Goal: Book appointment/travel/reservation

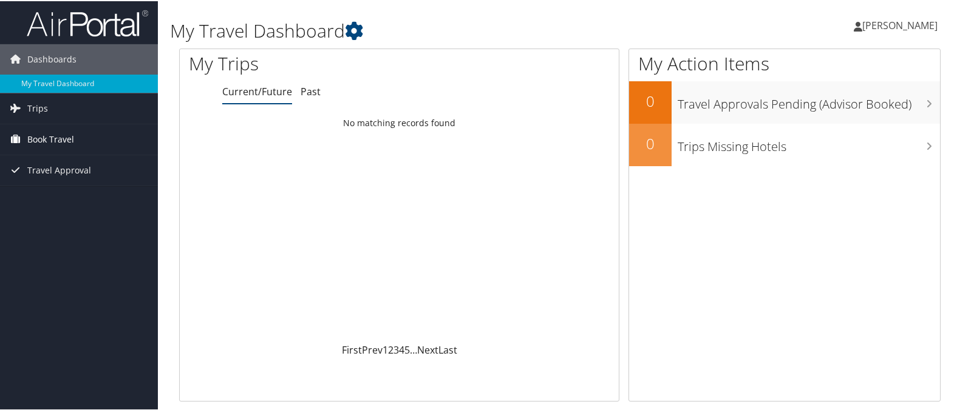
click at [29, 137] on span "Book Travel" at bounding box center [50, 138] width 47 height 30
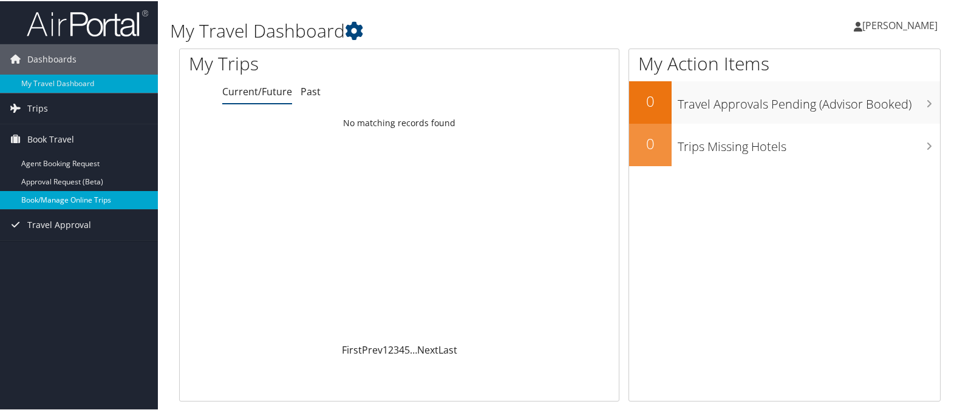
click at [42, 194] on link "Book/Manage Online Trips" at bounding box center [79, 199] width 158 height 18
click at [95, 205] on link "Book/Manage Online Trips" at bounding box center [79, 199] width 158 height 18
click at [86, 202] on link "Book/Manage Online Trips" at bounding box center [79, 199] width 158 height 18
